Goal: Navigation & Orientation: Find specific page/section

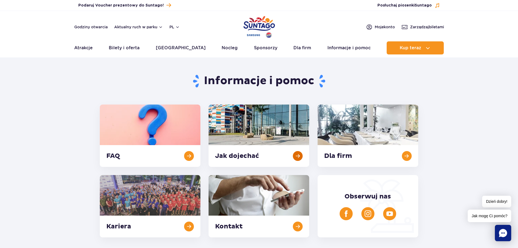
click at [259, 124] on link at bounding box center [259, 135] width 101 height 62
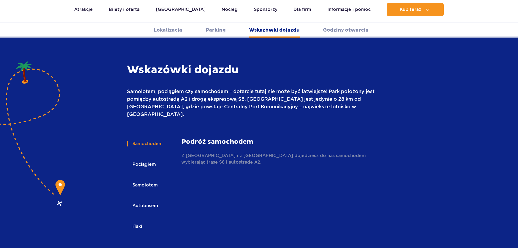
scroll to position [724, 0]
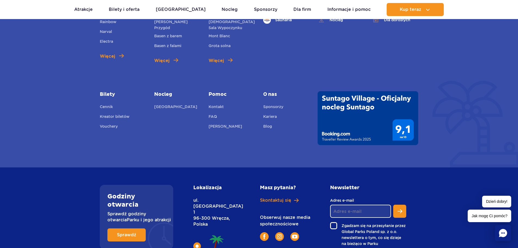
scroll to position [1453, 0]
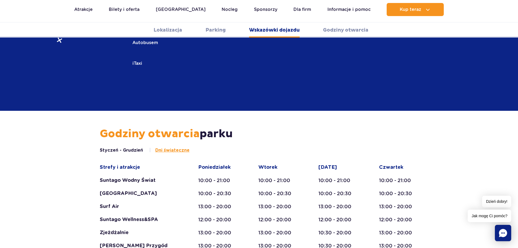
scroll to position [800, 0]
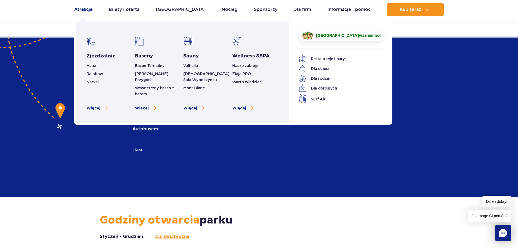
click at [92, 8] on link "Atrakcje" at bounding box center [83, 9] width 19 height 13
